Goal: Find specific page/section: Find specific page/section

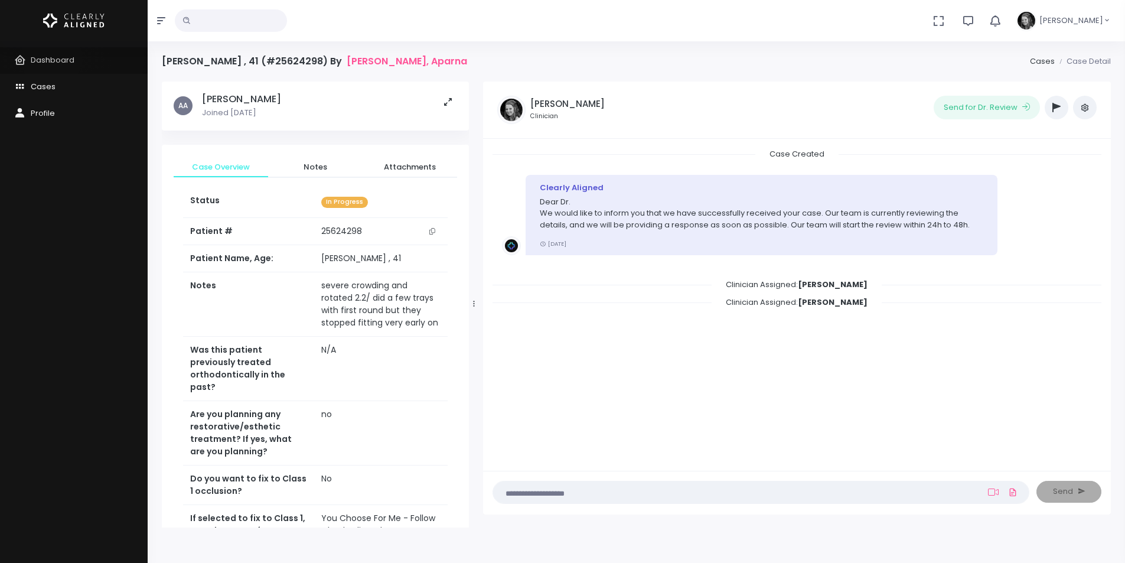
click at [51, 58] on span "Dashboard" at bounding box center [53, 59] width 44 height 11
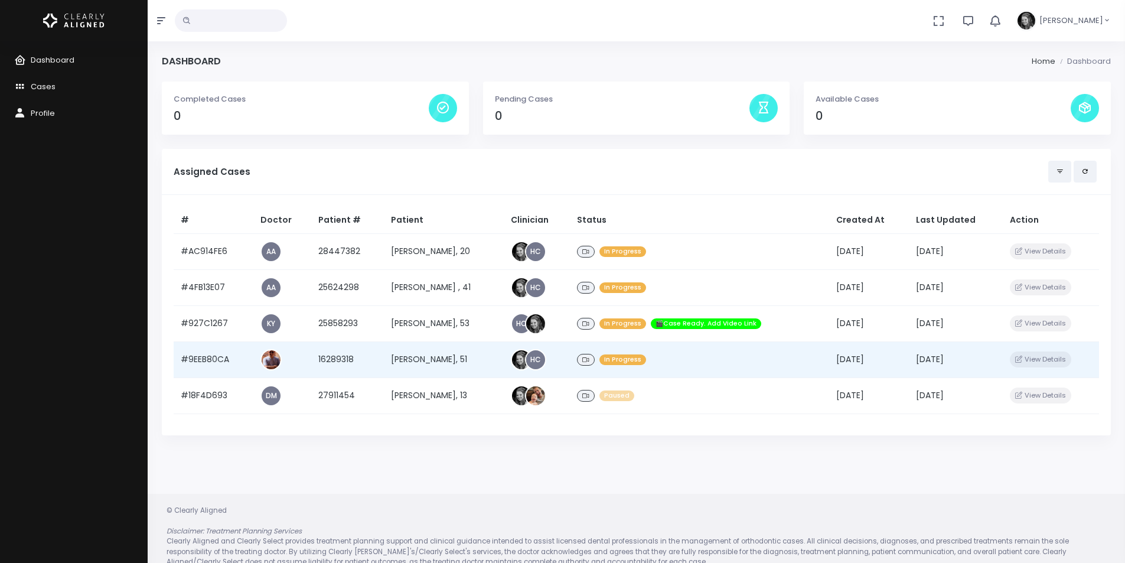
click at [220, 355] on td "#9EEB80CA" at bounding box center [214, 359] width 80 height 36
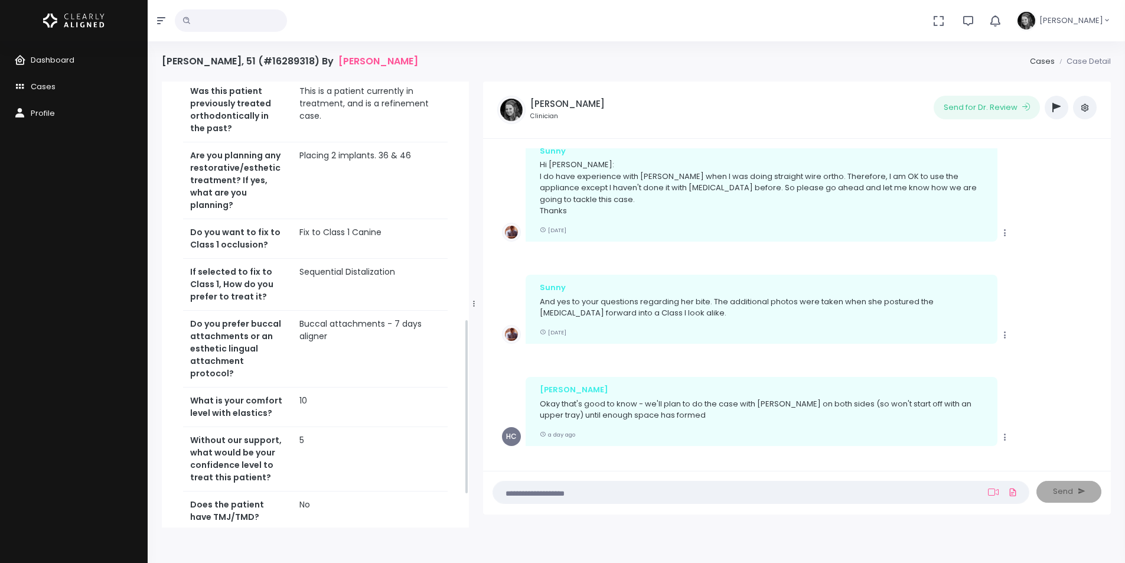
scroll to position [686, 0]
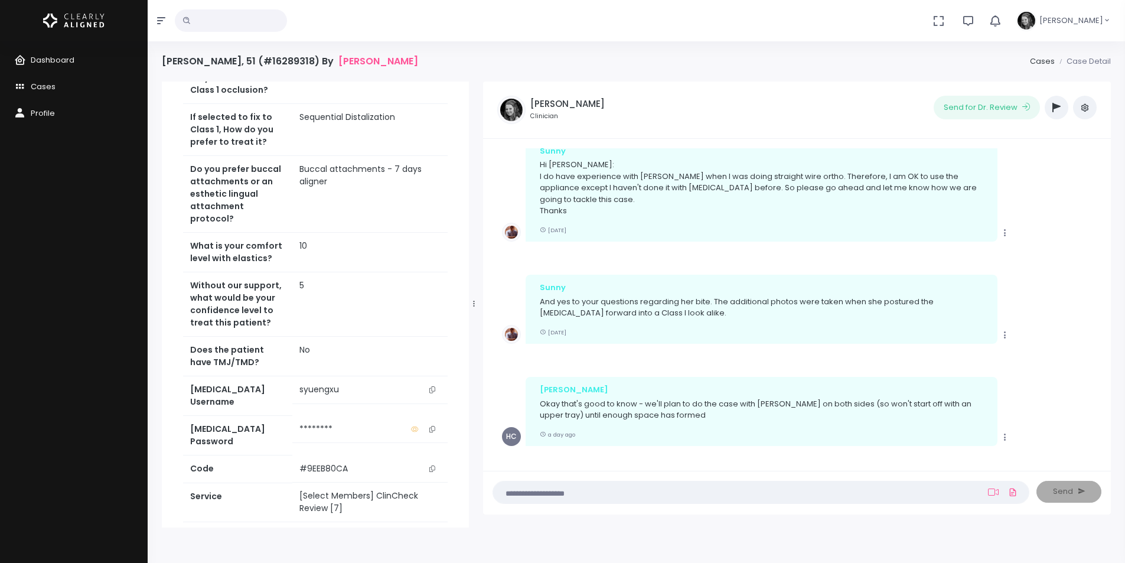
click at [436, 383] on button "scrollable content" at bounding box center [432, 389] width 17 height 12
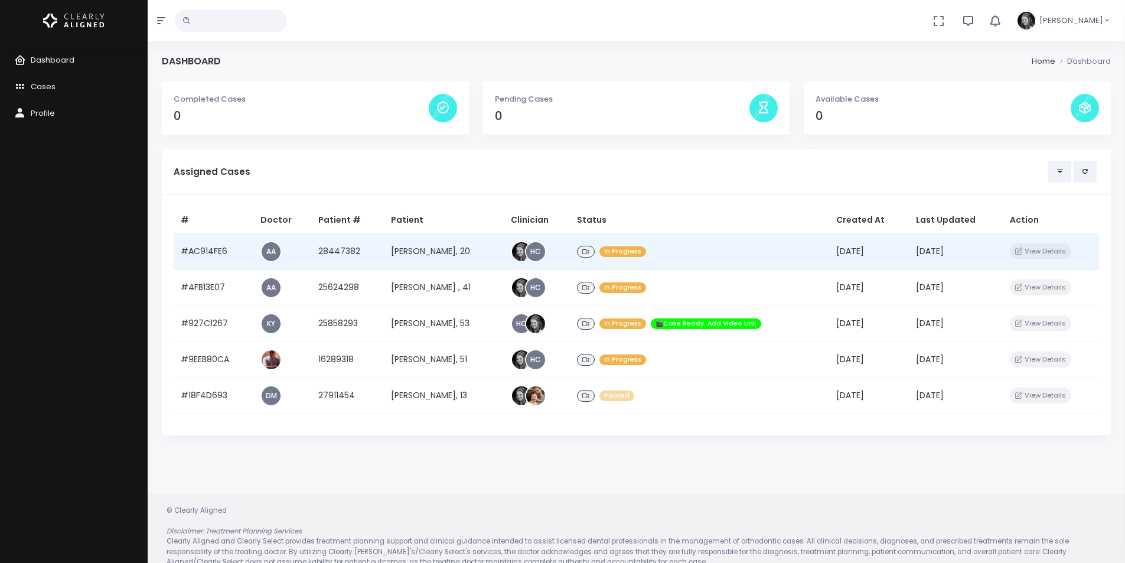
click at [204, 254] on td "#AC914FE6" at bounding box center [214, 251] width 80 height 36
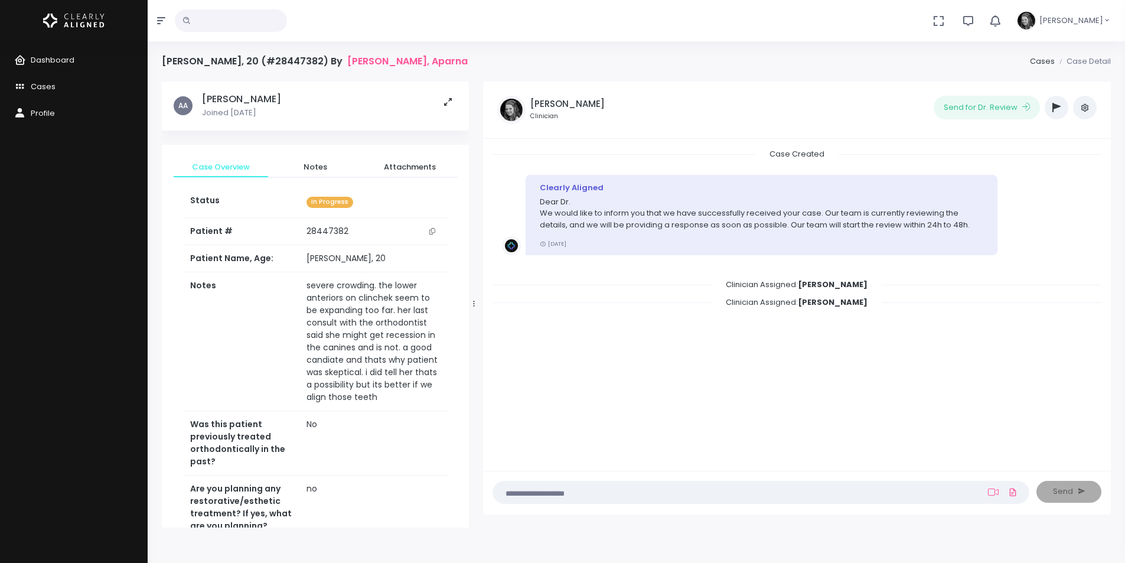
drag, startPoint x: 434, startPoint y: 234, endPoint x: 426, endPoint y: 193, distance: 42.2
click at [434, 234] on button "scrollable content" at bounding box center [432, 231] width 17 height 12
click at [66, 51] on link "Dashboard" at bounding box center [74, 60] width 148 height 27
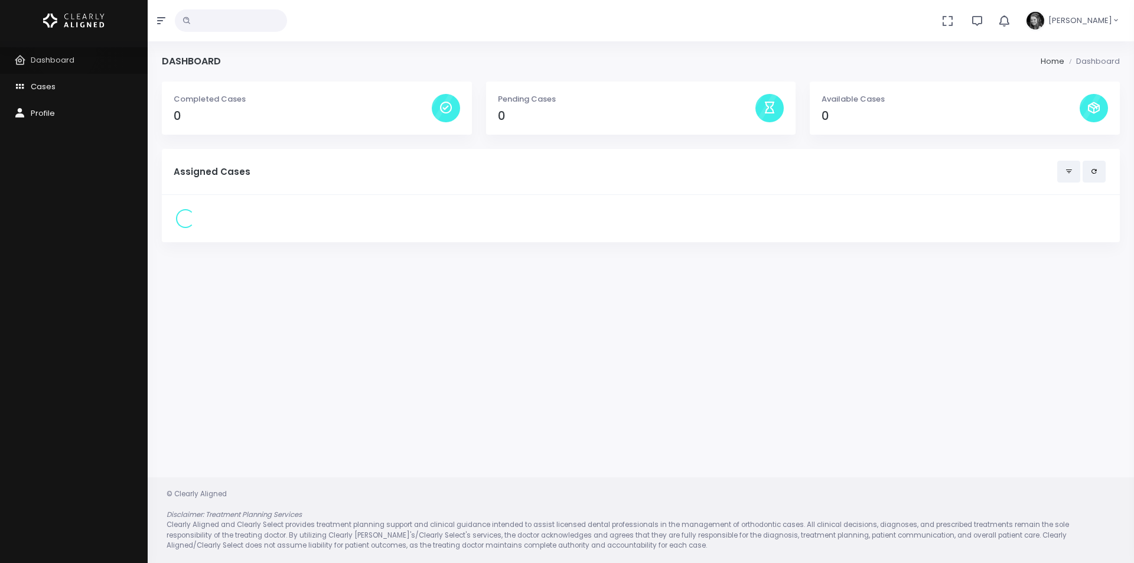
click at [62, 58] on span "Dashboard" at bounding box center [53, 59] width 44 height 11
